Goal: Find contact information: Obtain details needed to contact an individual or organization

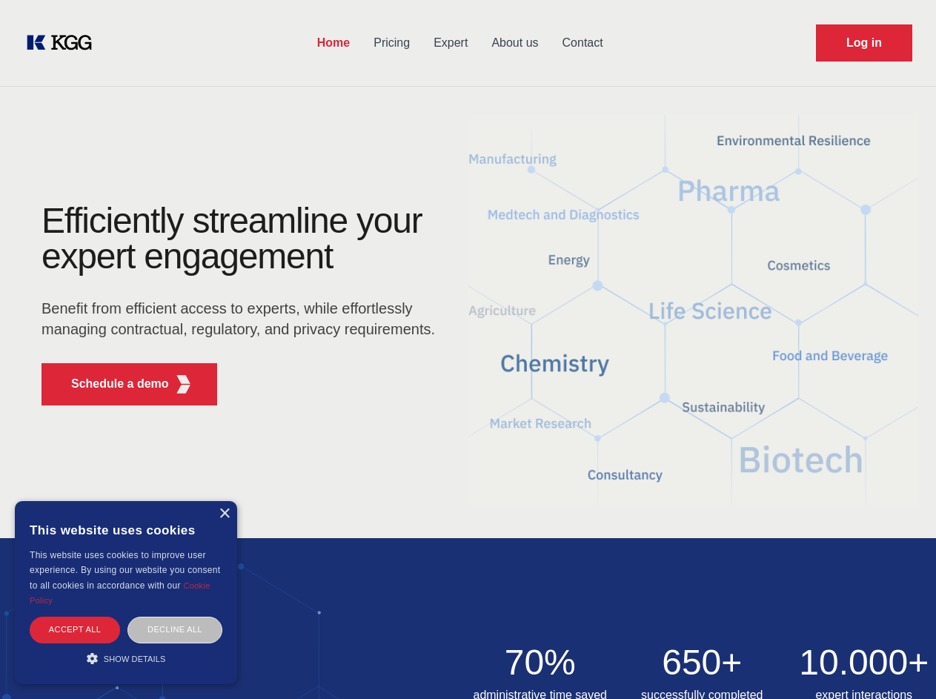
click at [467, 349] on div "Efficiently streamline your expert engagement Benefit from efficient access to …" at bounding box center [243, 310] width 450 height 214
click at [111, 384] on p "Schedule a demo" at bounding box center [120, 384] width 98 height 18
click at [224, 513] on div "× This website uses cookies This website uses cookies to improve user experienc…" at bounding box center [126, 592] width 222 height 183
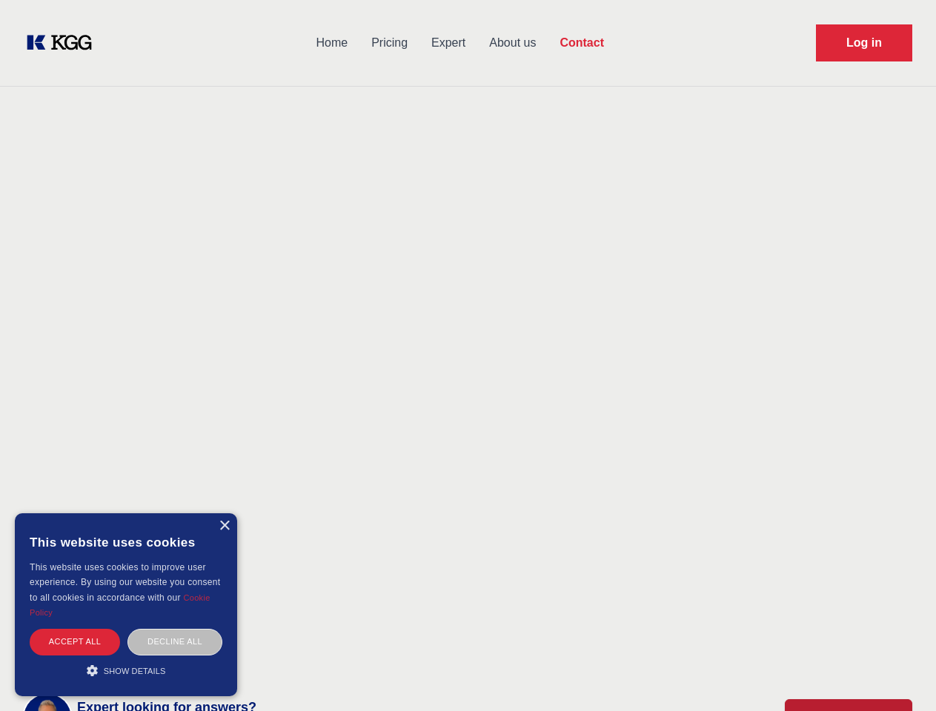
click at [75, 629] on div "Accept all" at bounding box center [75, 642] width 90 height 26
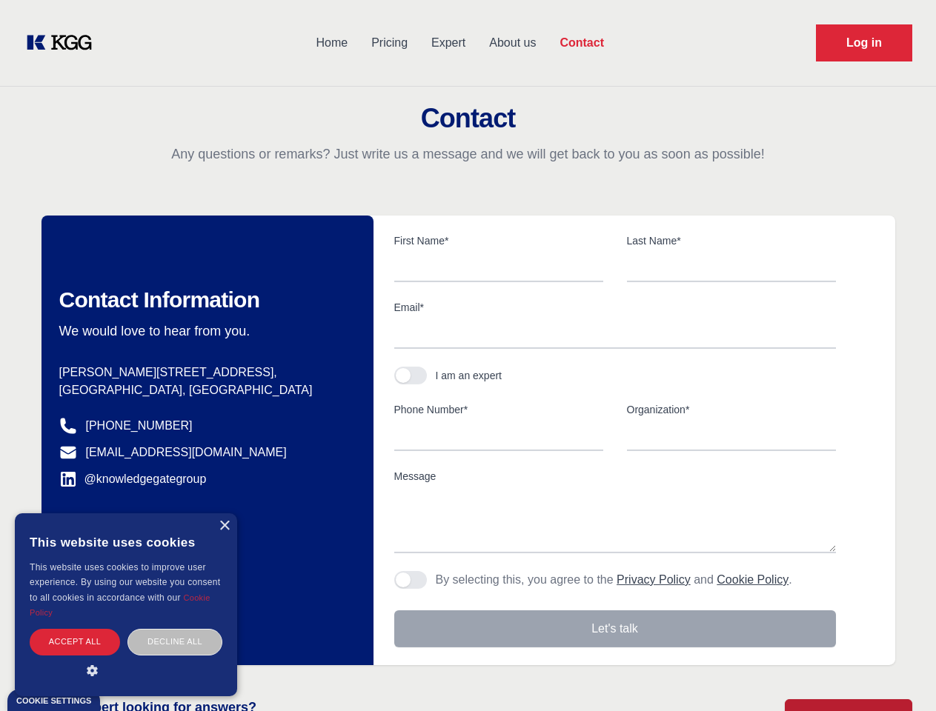
click at [175, 629] on div "Contact Information We would love to hear from you. Postal address [PERSON_NAME…" at bounding box center [207, 441] width 332 height 450
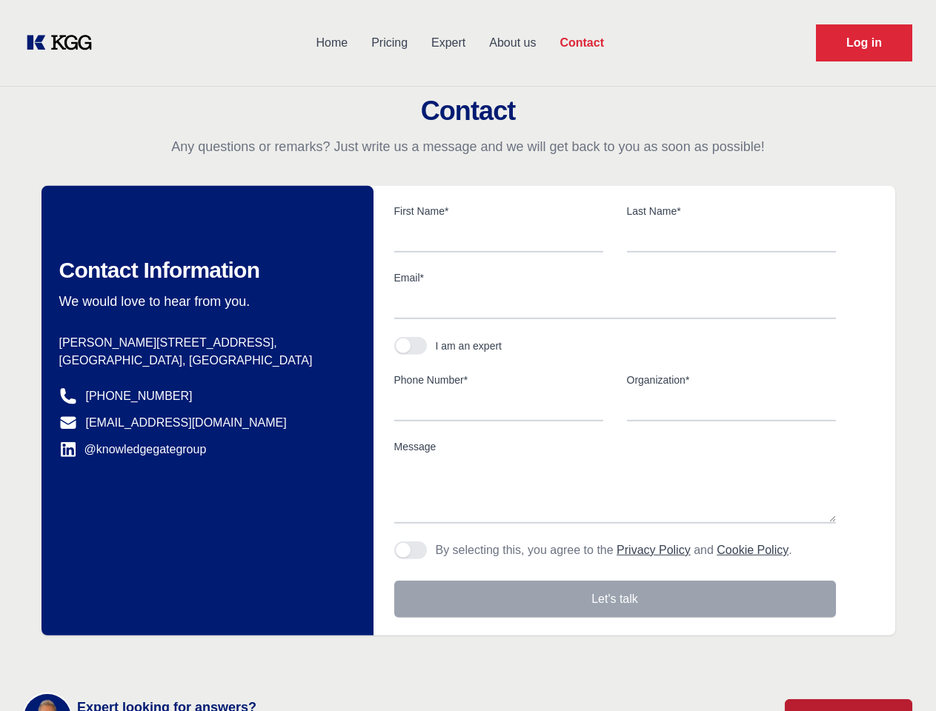
click at [126, 658] on main "Contact Any questions or remarks? Just write us a message and we will get back …" at bounding box center [468, 385] width 936 height 771
